Goal: Register for event/course

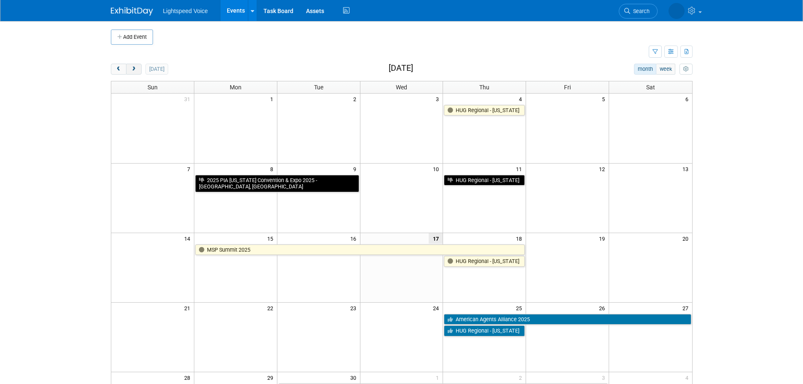
click at [140, 71] on button "next" at bounding box center [134, 69] width 16 height 11
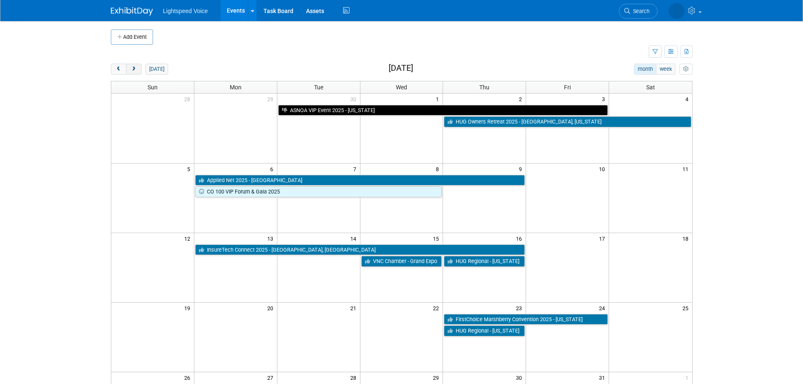
click at [140, 71] on button "next" at bounding box center [134, 69] width 16 height 11
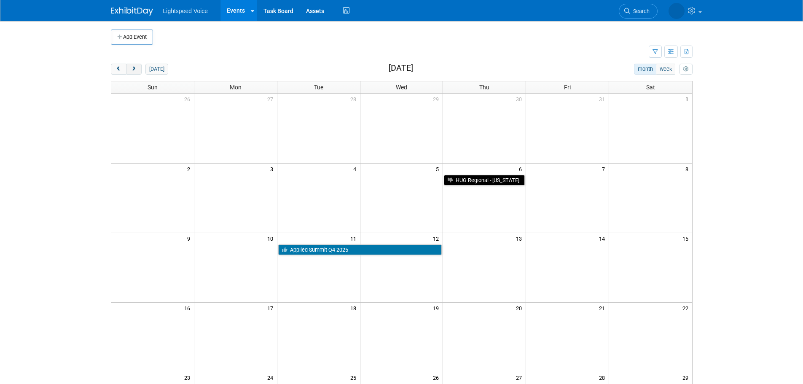
click at [140, 71] on button "next" at bounding box center [134, 69] width 16 height 11
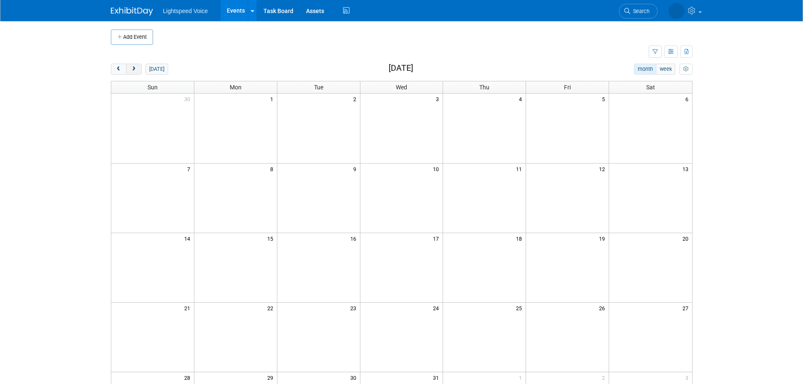
click at [140, 71] on button "next" at bounding box center [134, 69] width 16 height 11
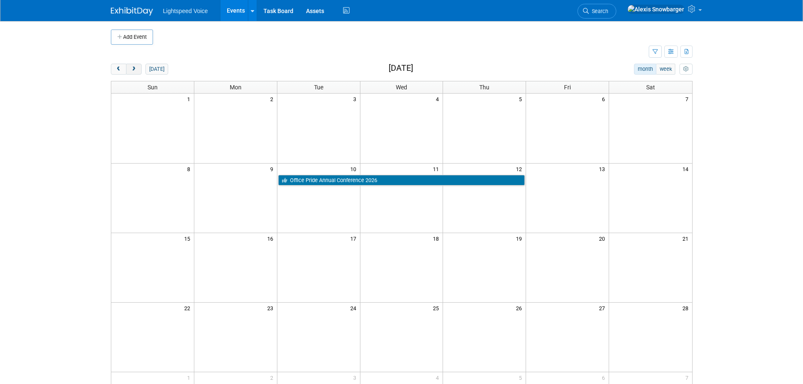
click at [140, 71] on button "next" at bounding box center [134, 69] width 16 height 11
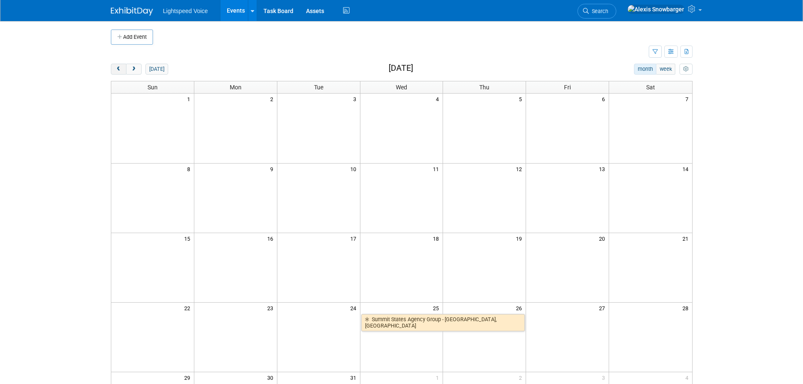
click at [121, 70] on span "prev" at bounding box center [119, 69] width 6 height 5
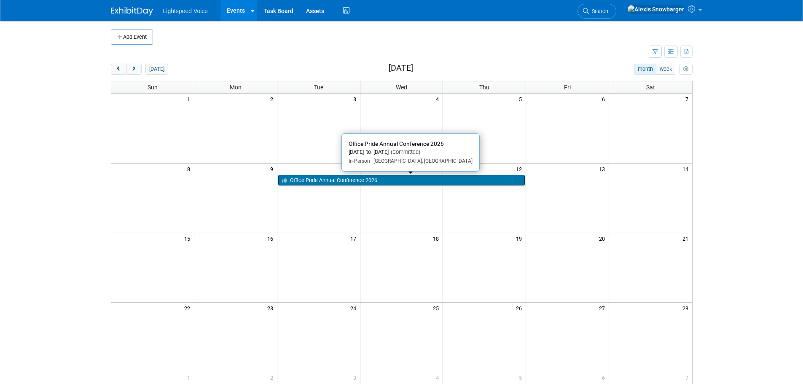
click at [299, 178] on link "Office Pride Annual Conference 2026" at bounding box center [401, 180] width 247 height 11
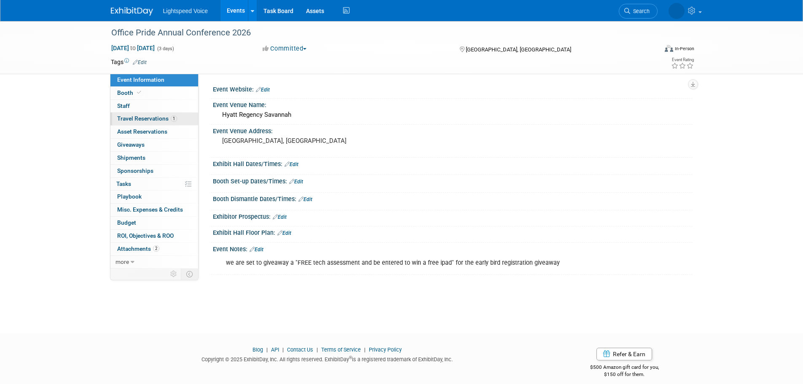
click at [141, 122] on link "1 Travel Reservations 1" at bounding box center [154, 119] width 88 height 13
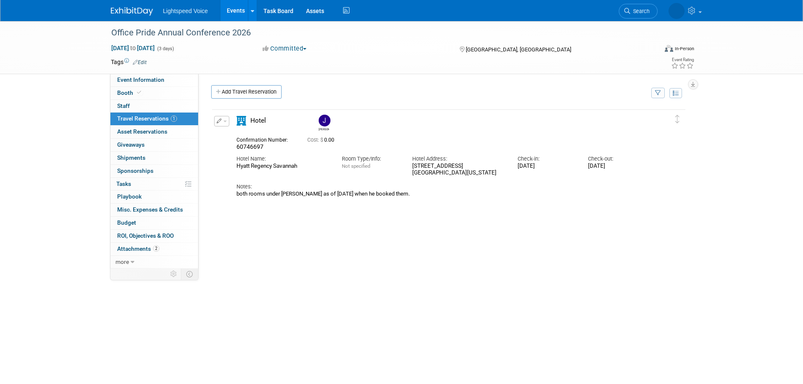
drag, startPoint x: 244, startPoint y: 196, endPoint x: 399, endPoint y: 198, distance: 155.6
click at [405, 197] on div "both rooms under Joel as of 9/11/25 when he booked them." at bounding box center [441, 194] width 410 height 7
click at [331, 197] on div "both rooms under Joel as of 9/11/25 when he booked them." at bounding box center [441, 194] width 410 height 7
click at [217, 124] on icon "button" at bounding box center [219, 120] width 5 height 5
click at [241, 138] on button "Edit Reservation" at bounding box center [250, 136] width 71 height 12
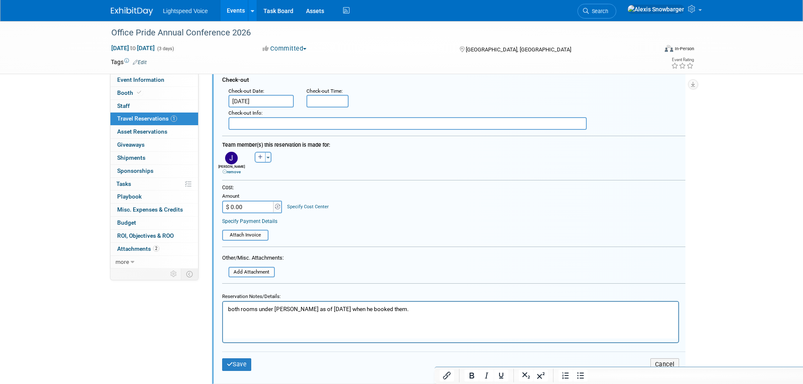
scroll to position [226, 0]
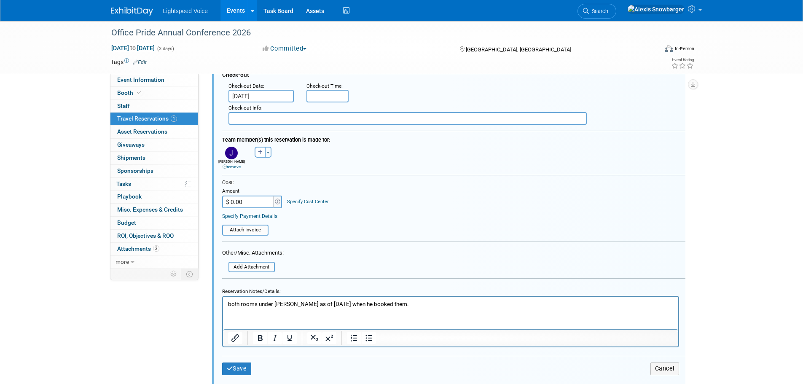
click at [397, 298] on html "both rooms under Joel as of 9/11/25 when he booked them." at bounding box center [450, 302] width 455 height 11
click at [234, 363] on div "Save Cancel" at bounding box center [453, 368] width 463 height 25
click at [233, 366] on button "Save" at bounding box center [237, 369] width 30 height 12
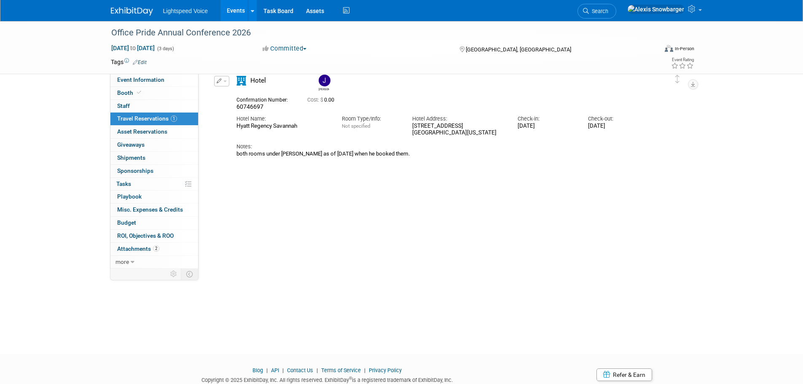
scroll to position [15, 0]
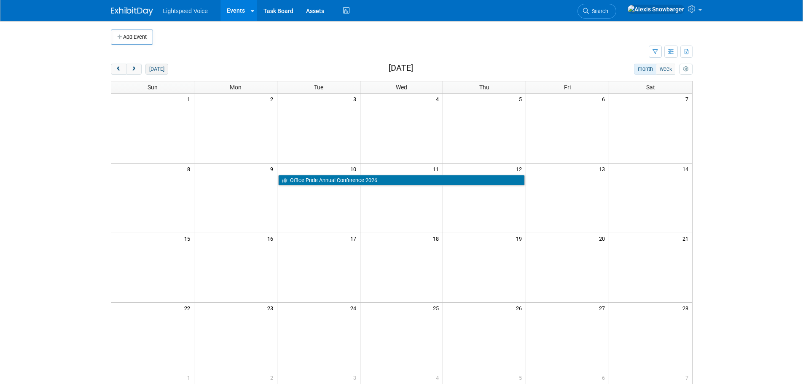
click at [149, 71] on button "[DATE]" at bounding box center [156, 69] width 22 height 11
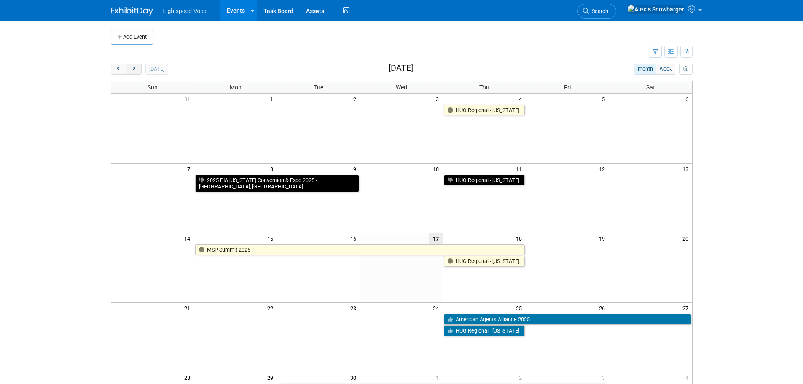
click at [139, 70] on button "next" at bounding box center [134, 69] width 16 height 11
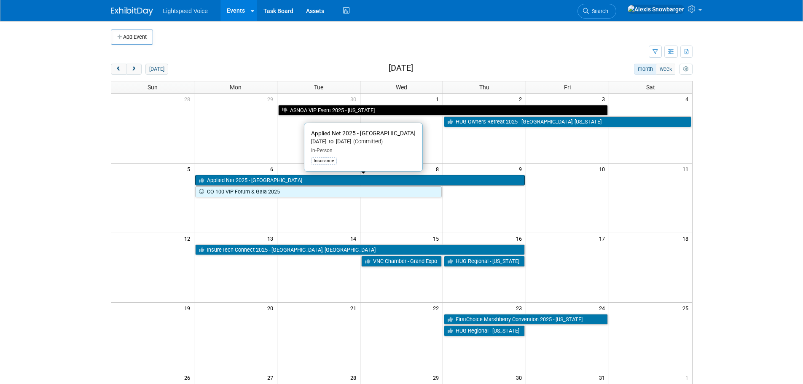
click at [237, 180] on link "Applied Net 2025 - [GEOGRAPHIC_DATA]" at bounding box center [360, 180] width 330 height 11
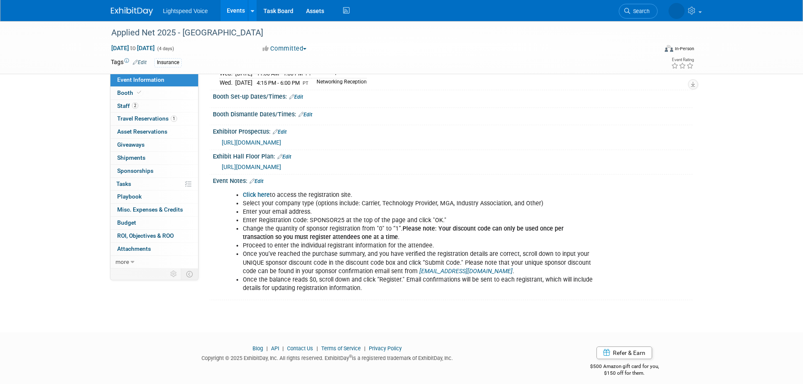
scroll to position [136, 0]
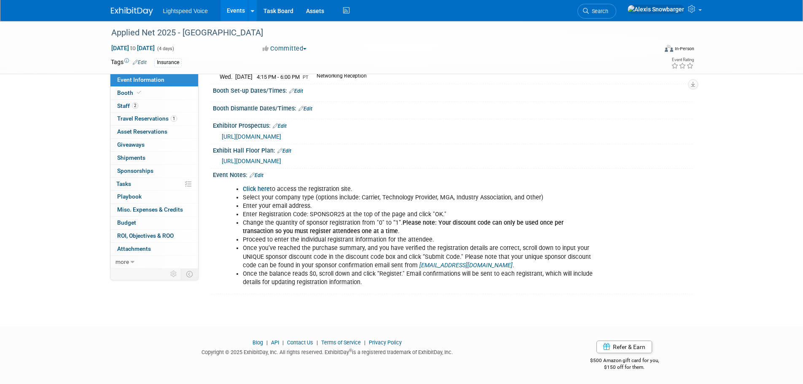
click at [262, 173] on link "Edit" at bounding box center [257, 175] width 14 height 6
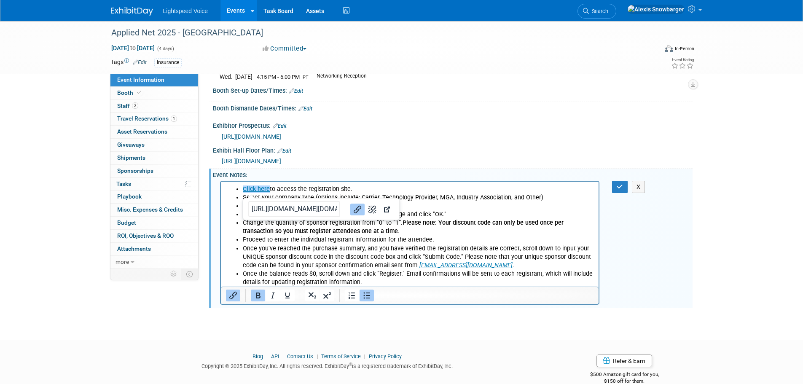
scroll to position [0, 0]
click at [383, 281] on li "Once the balance reads $0, scroll down and click “Register." Email confirmation…" at bounding box center [418, 277] width 352 height 17
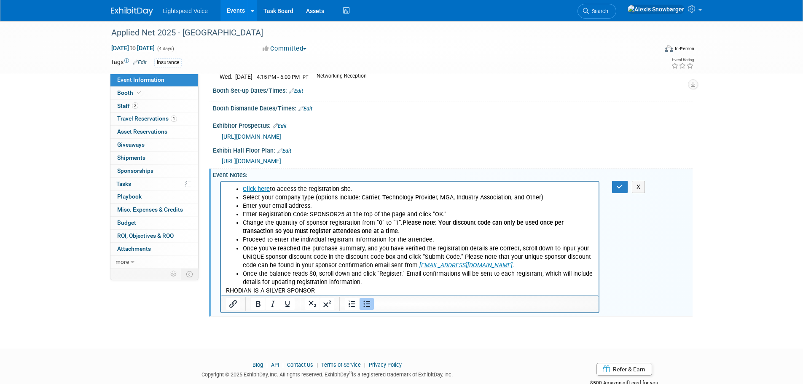
click at [373, 281] on li "Once the balance reads $0, scroll down and click “Register." Email confirmation…" at bounding box center [418, 277] width 352 height 17
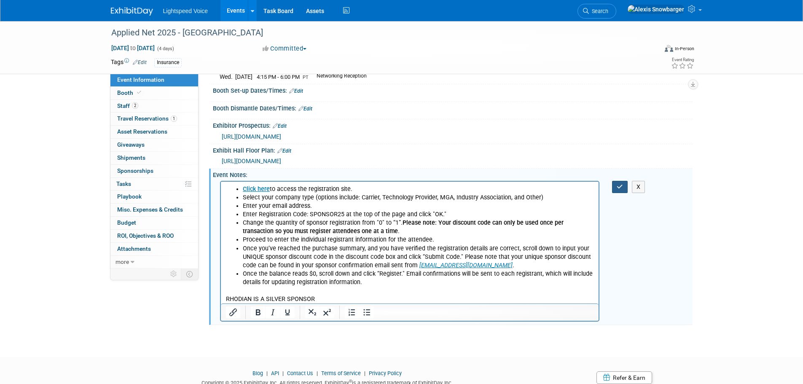
click at [618, 188] on icon "button" at bounding box center [620, 187] width 6 height 6
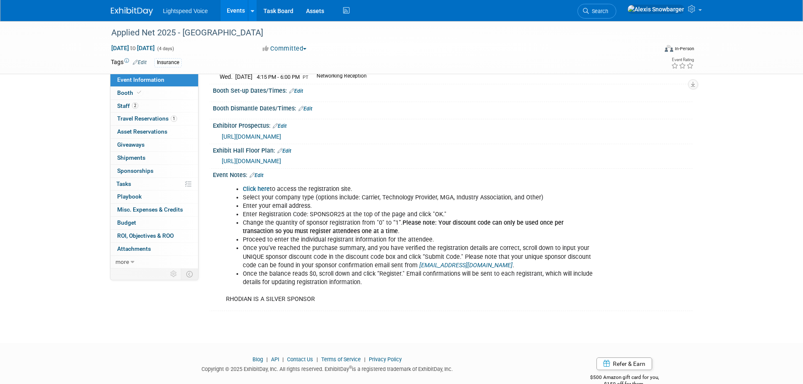
click at [260, 176] on link "Edit" at bounding box center [257, 175] width 14 height 6
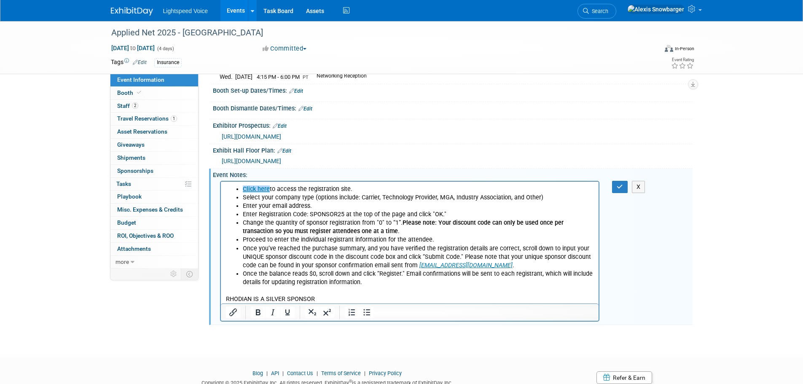
click at [317, 301] on p "RHODIAN IS A SILVER SPONSOR" at bounding box center [410, 294] width 368 height 17
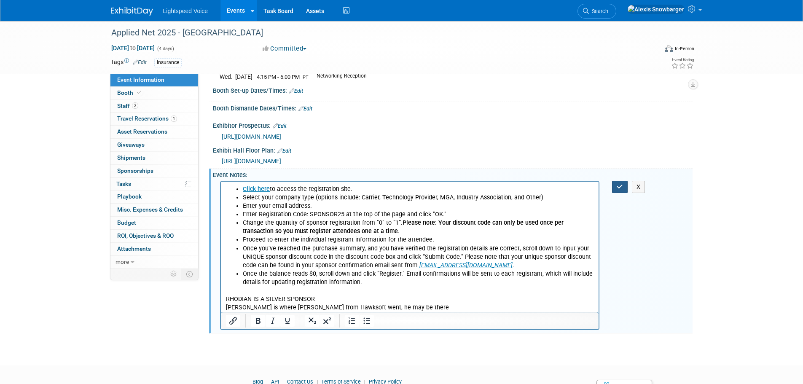
click at [622, 184] on icon "button" at bounding box center [620, 187] width 6 height 6
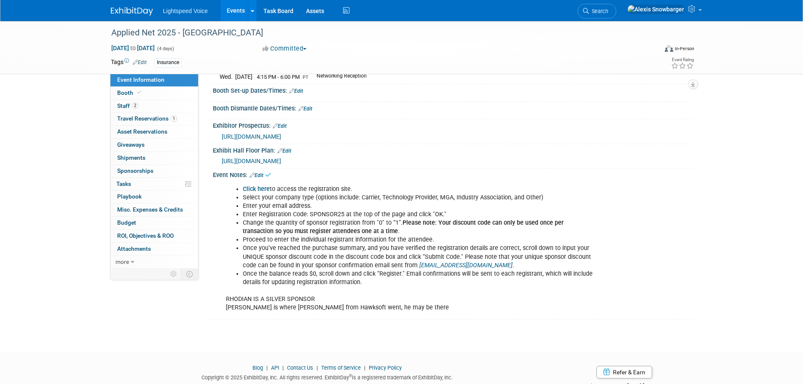
click at [251, 190] on b "Click here" at bounding box center [256, 188] width 27 height 7
drag, startPoint x: 286, startPoint y: 198, endPoint x: 546, endPoint y: 197, distance: 260.1
click at [546, 197] on li "Select your company type (options include: Carrier, Technology Provider, MGA, I…" at bounding box center [419, 197] width 352 height 8
click at [276, 206] on li "Enter your email address." at bounding box center [419, 206] width 352 height 8
drag, startPoint x: 309, startPoint y: 212, endPoint x: 344, endPoint y: 215, distance: 35.6
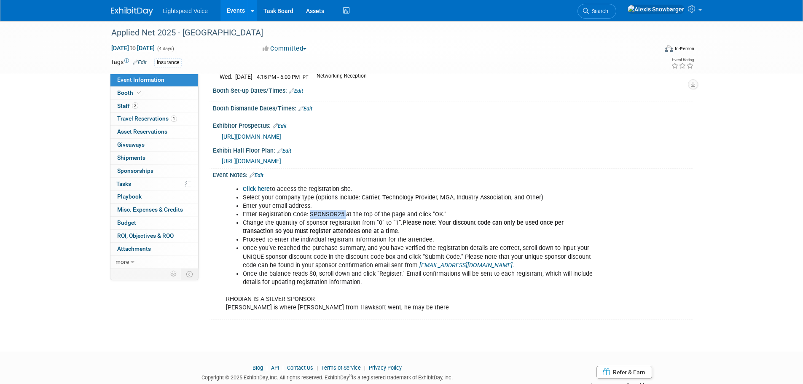
click at [344, 215] on li "Enter Registration Code: SPONSOR25 at the top of the page and click "OK."" at bounding box center [419, 214] width 352 height 8
copy li "SPONSOR25"
click at [283, 202] on li "Enter your email address." at bounding box center [419, 206] width 352 height 8
drag, startPoint x: 257, startPoint y: 211, endPoint x: 438, endPoint y: 213, distance: 180.9
click at [438, 213] on li "Enter Registration Code: SPONSOR25 at the top of the page and click "OK."" at bounding box center [419, 214] width 352 height 8
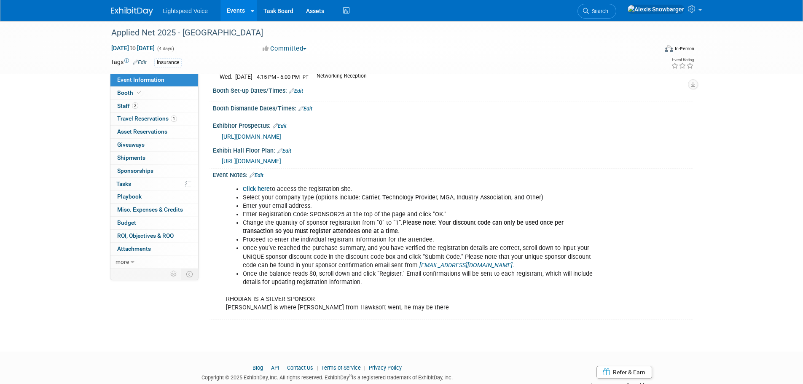
click at [277, 219] on li "Change the quantity of sponsor registration from "0" to “1”. Please note: Your …" at bounding box center [419, 227] width 352 height 17
drag, startPoint x: 264, startPoint y: 222, endPoint x: 392, endPoint y: 229, distance: 127.9
click at [392, 229] on li "Change the quantity of sponsor registration from "0" to “1”. Please note: Your …" at bounding box center [419, 227] width 352 height 17
click at [331, 229] on b "Please note: Your discount code can only be used once per transaction so you mu…" at bounding box center [403, 227] width 321 height 16
drag, startPoint x: 271, startPoint y: 239, endPoint x: 454, endPoint y: 240, distance: 183.8
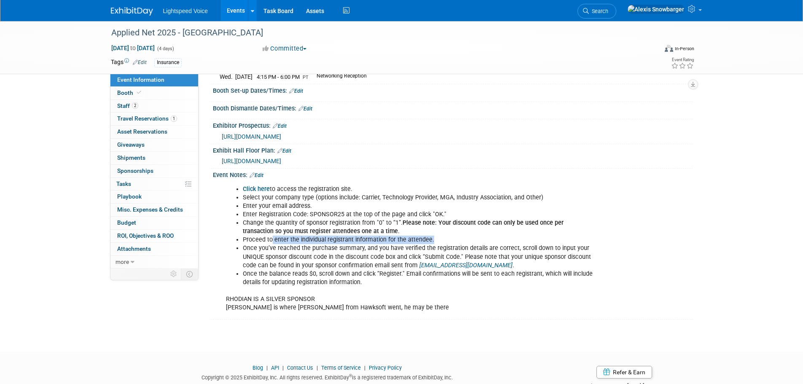
click at [454, 240] on li "Proceed to enter the individual registrant information for the attendee." at bounding box center [419, 240] width 352 height 8
click at [352, 247] on li "Once you’ve reached the purchase summary, and you have verified the registratio…" at bounding box center [419, 256] width 352 height 25
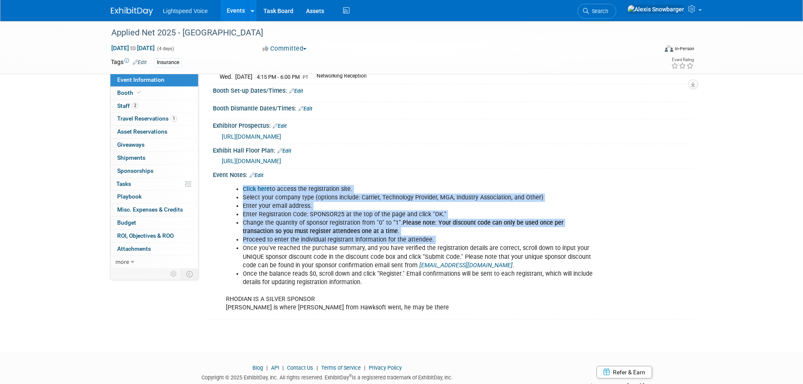
drag, startPoint x: 244, startPoint y: 248, endPoint x: 609, endPoint y: 259, distance: 364.8
click at [609, 259] on div "Click here to access the registration site. Select your company type (options i…" at bounding box center [453, 248] width 480 height 138
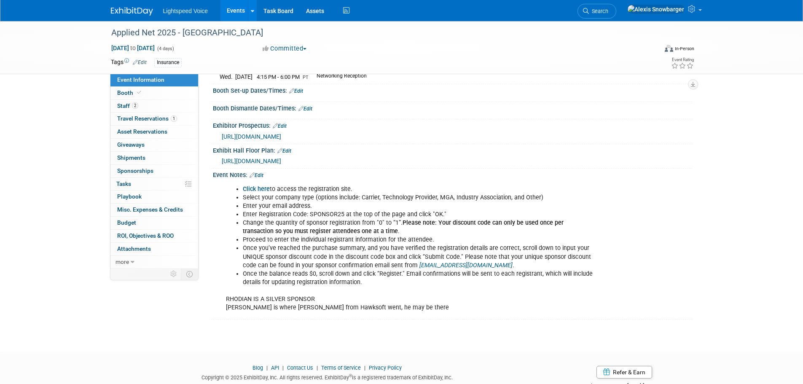
click at [315, 255] on li "Once you’ve reached the purchase summary, and you have verified the registratio…" at bounding box center [419, 256] width 352 height 25
click at [539, 164] on div "https://smithbucklin.expocad.com/Events/25acn/index.html#floorplan" at bounding box center [454, 160] width 465 height 9
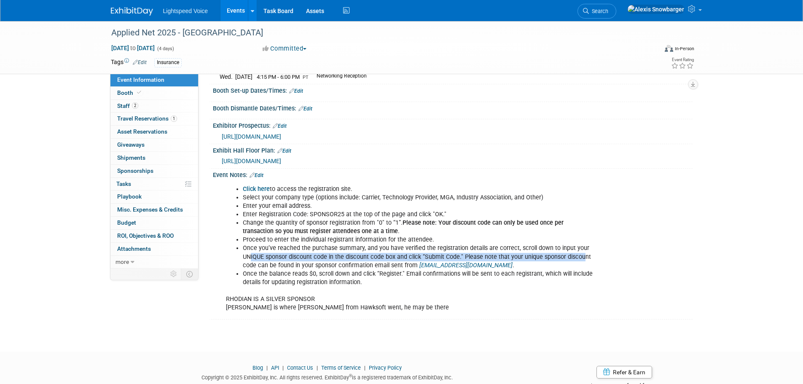
drag, startPoint x: 250, startPoint y: 256, endPoint x: 581, endPoint y: 256, distance: 330.9
click at [581, 256] on li "Once you’ve reached the purchase summary, and you have verified the registratio…" at bounding box center [419, 256] width 352 height 25
click at [355, 258] on li "Once you’ve reached the purchase summary, and you have verified the registratio…" at bounding box center [419, 256] width 352 height 25
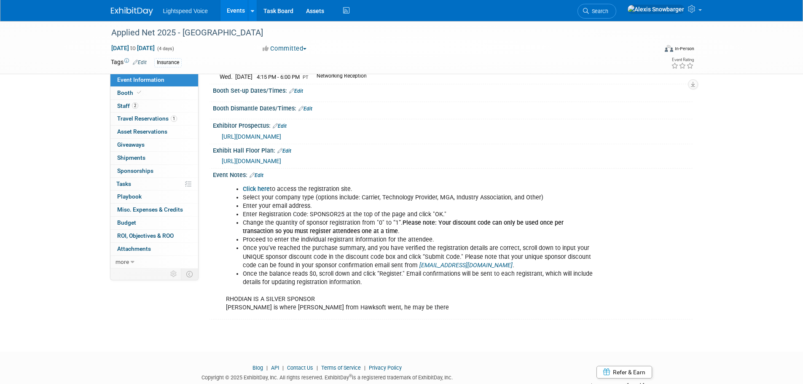
click at [259, 188] on b "Click here" at bounding box center [256, 188] width 27 height 7
